Goal: Information Seeking & Learning: Learn about a topic

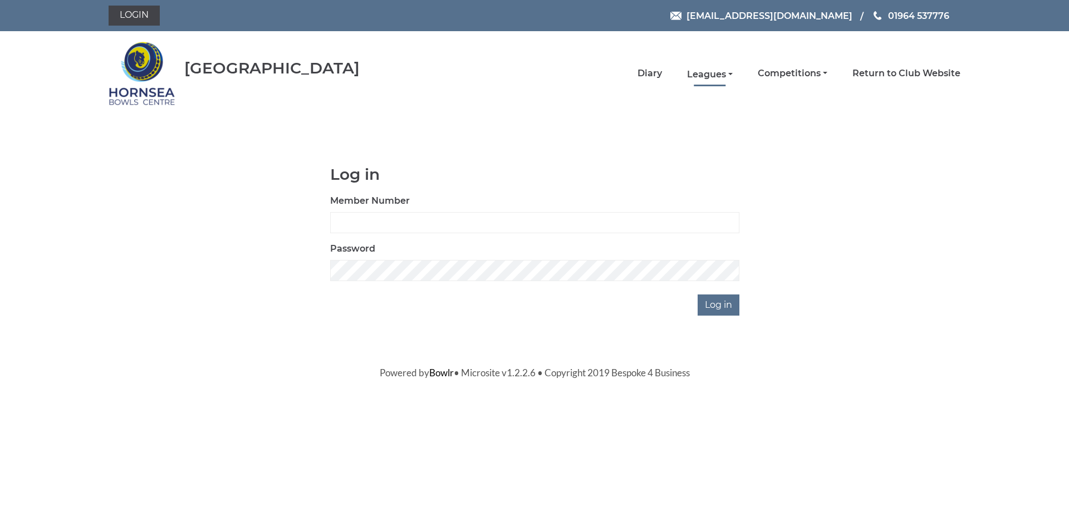
click at [713, 74] on link "Leagues" at bounding box center [710, 74] width 46 height 12
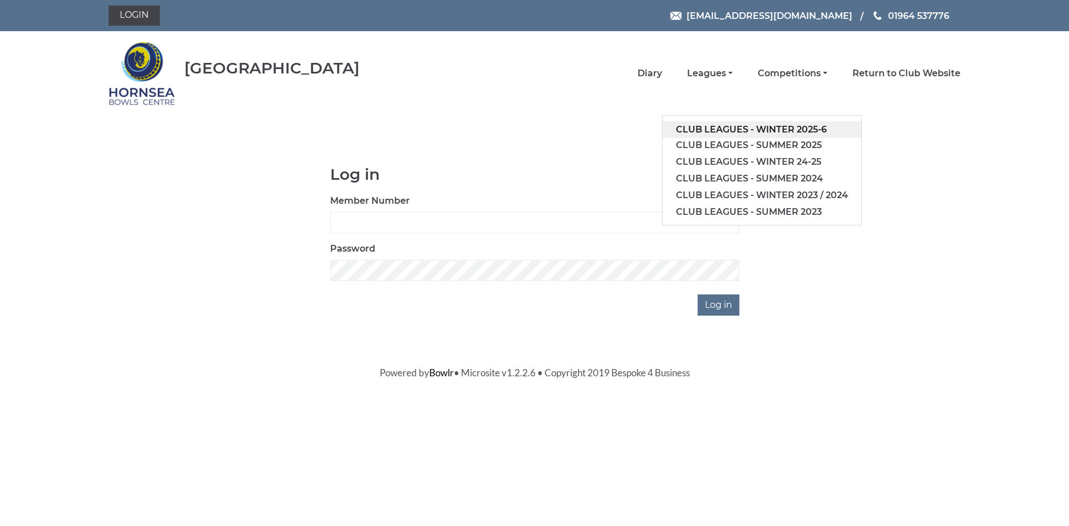
click at [779, 128] on link "Club leagues - Winter 2025-6" at bounding box center [762, 129] width 199 height 17
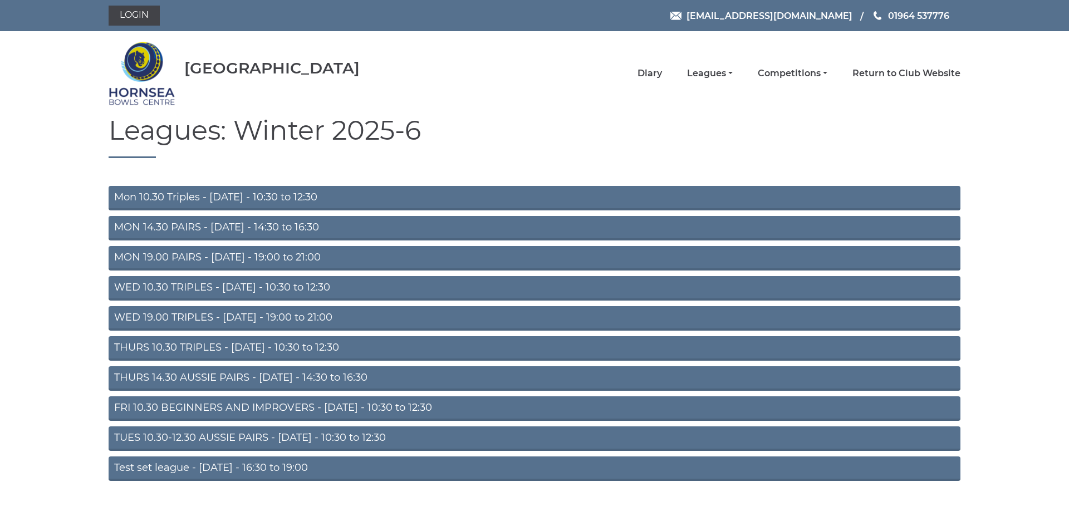
click at [282, 402] on link "FRI 10.30 BEGINNERS AND IMPROVERS - [DATE] - 10:30 to 12:30" at bounding box center [535, 409] width 852 height 25
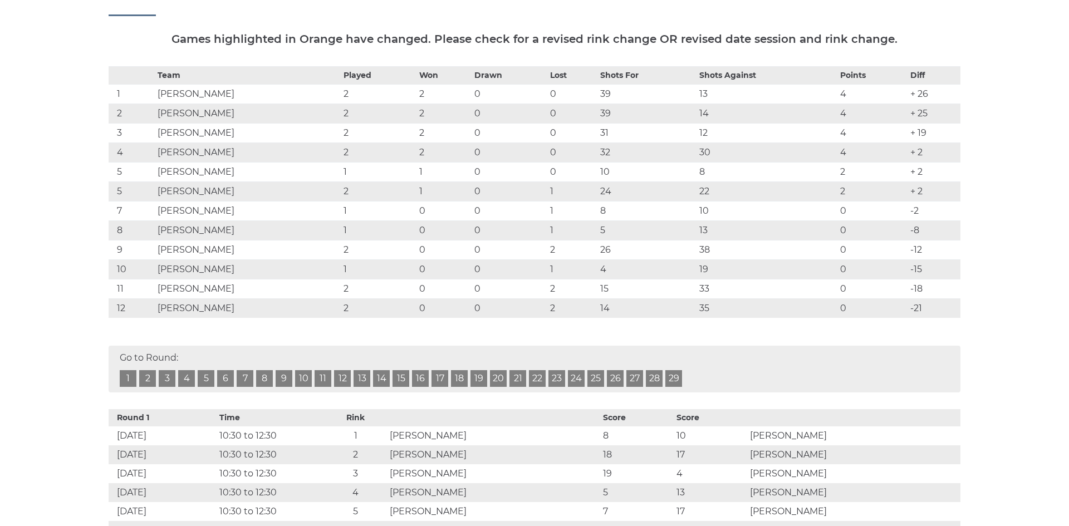
scroll to position [207, 0]
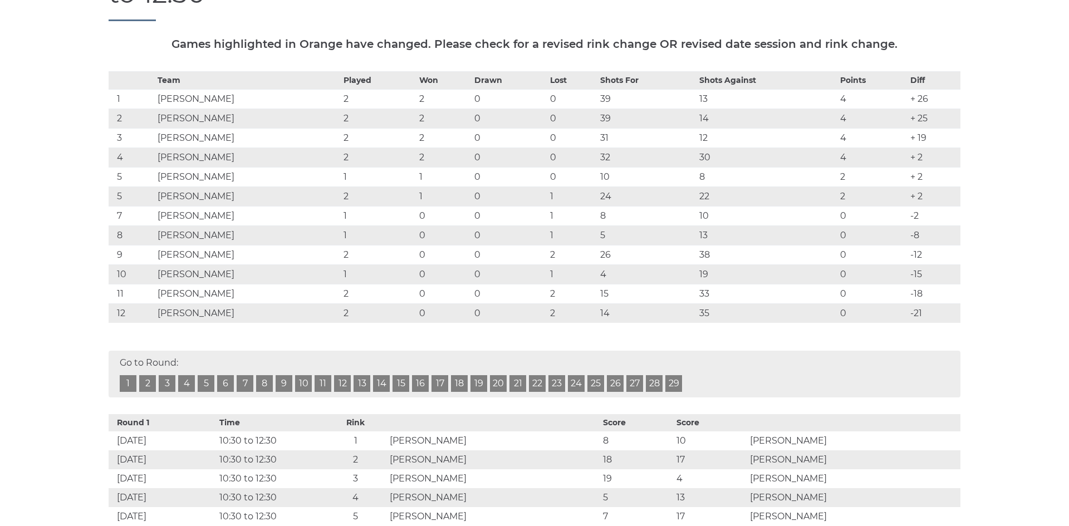
drag, startPoint x: 1057, startPoint y: 57, endPoint x: 1059, endPoint y: 63, distance: 6.5
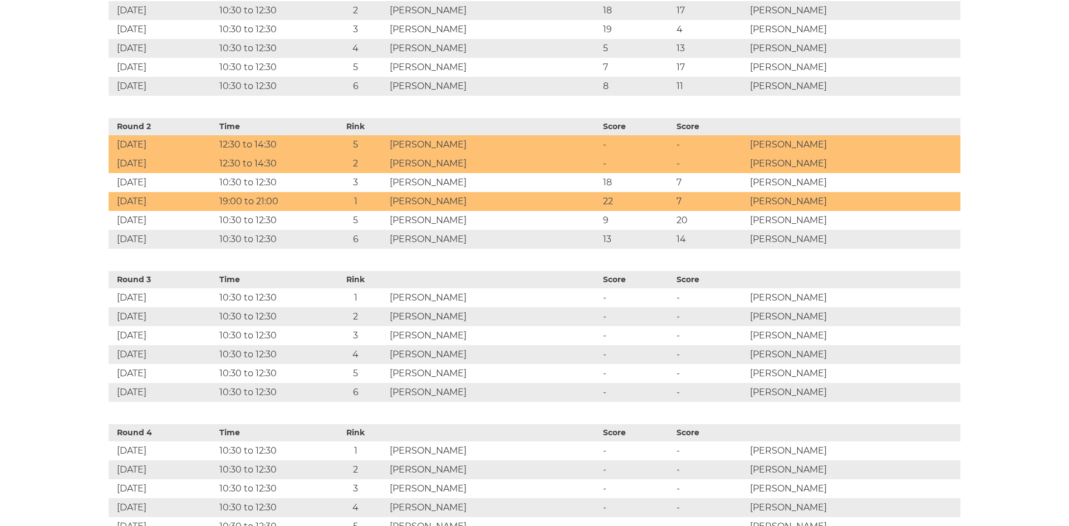
scroll to position [0, 0]
